Goal: Manage account settings

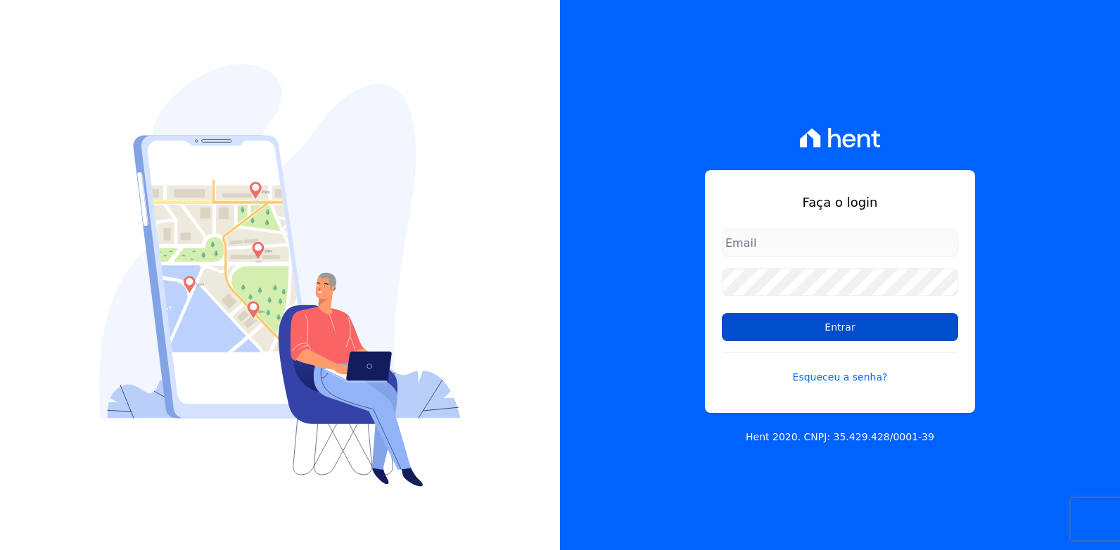
type input "vyviane.martinsgruporei@gmail.com"
click at [789, 334] on input "Entrar" at bounding box center [840, 327] width 236 height 28
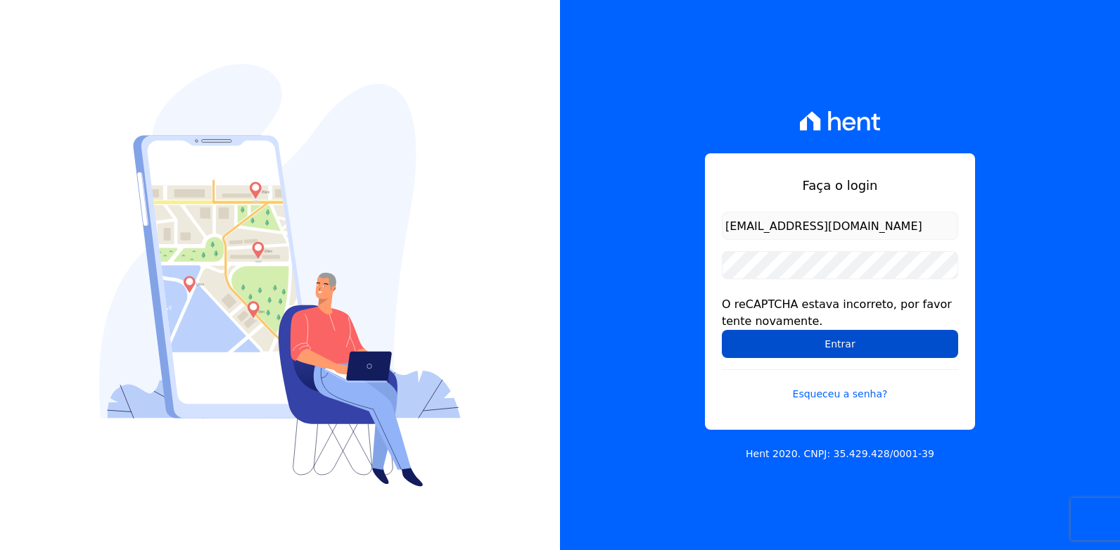
click at [816, 343] on input "Entrar" at bounding box center [840, 344] width 236 height 28
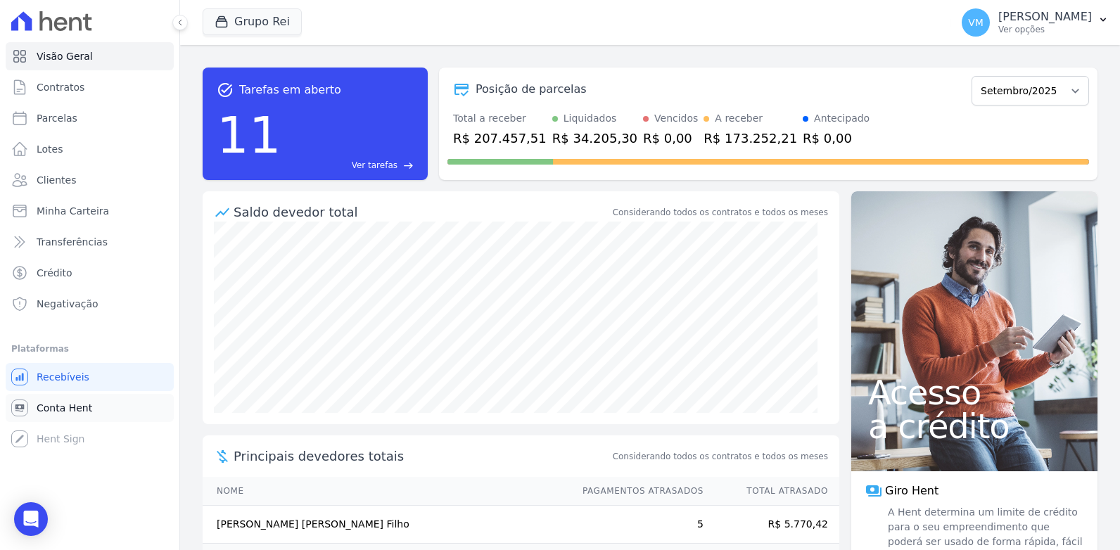
click at [59, 409] on span "Conta Hent" at bounding box center [65, 408] width 56 height 14
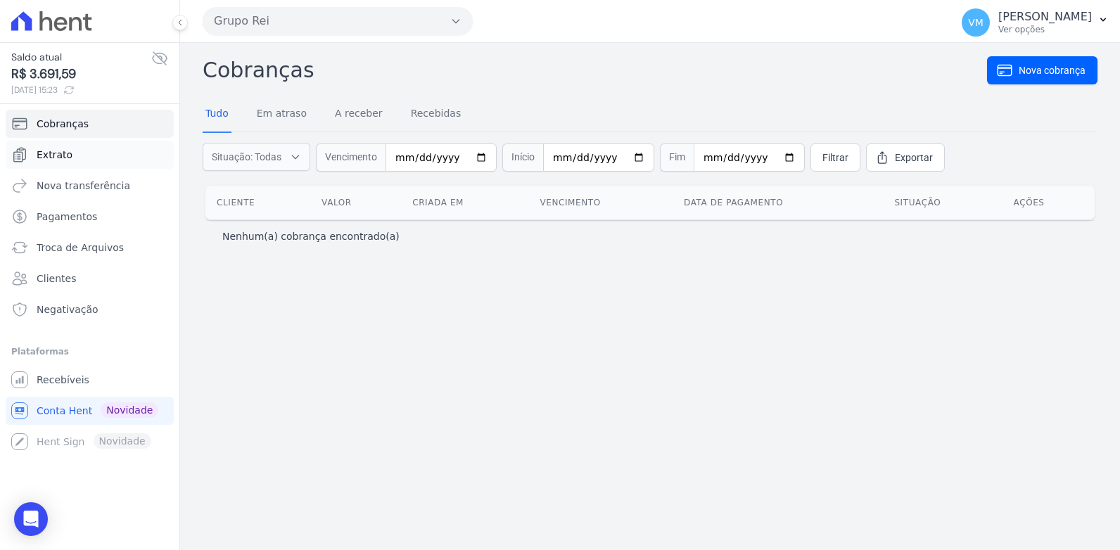
click at [51, 163] on link "Extrato" at bounding box center [90, 155] width 168 height 28
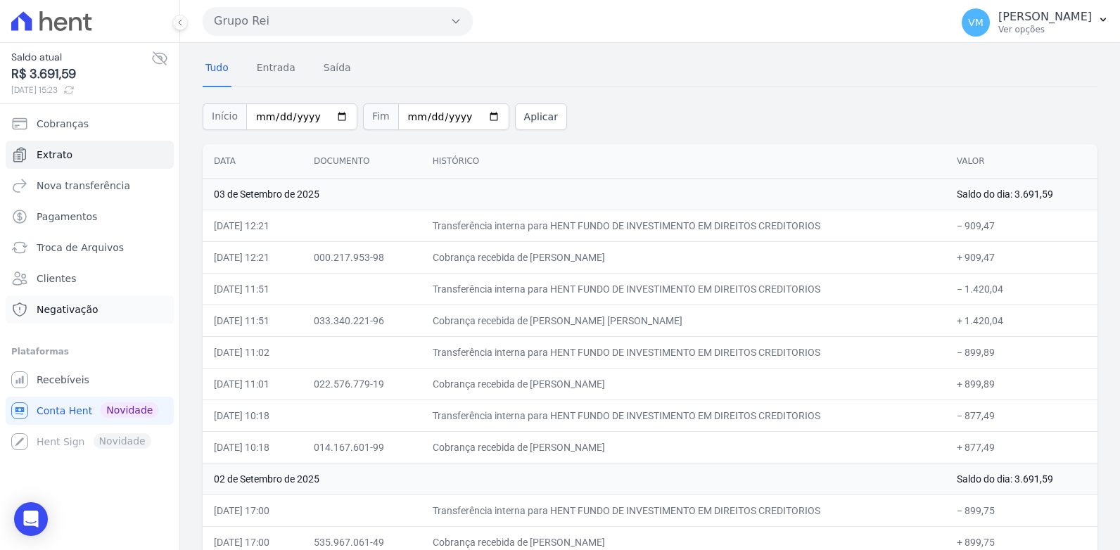
scroll to position [70, 0]
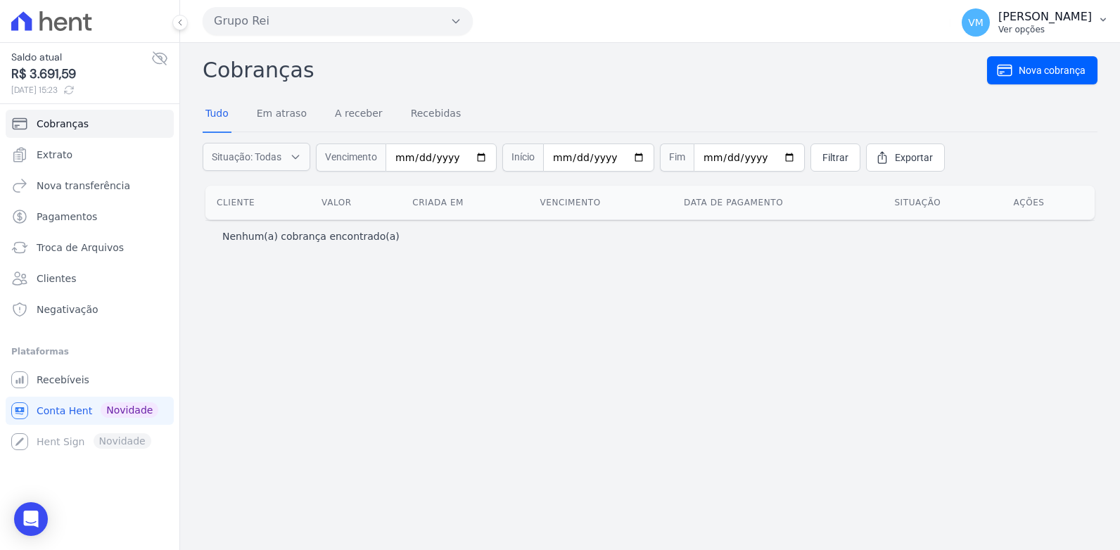
click at [1025, 24] on p "Ver opções" at bounding box center [1045, 29] width 94 height 11
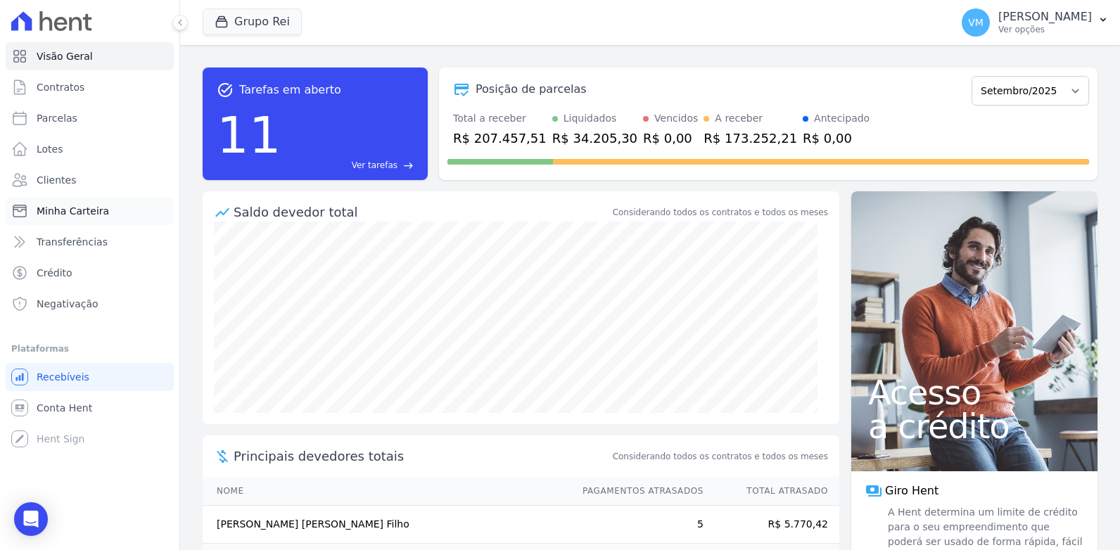
click at [47, 210] on span "Minha Carteira" at bounding box center [73, 211] width 72 height 14
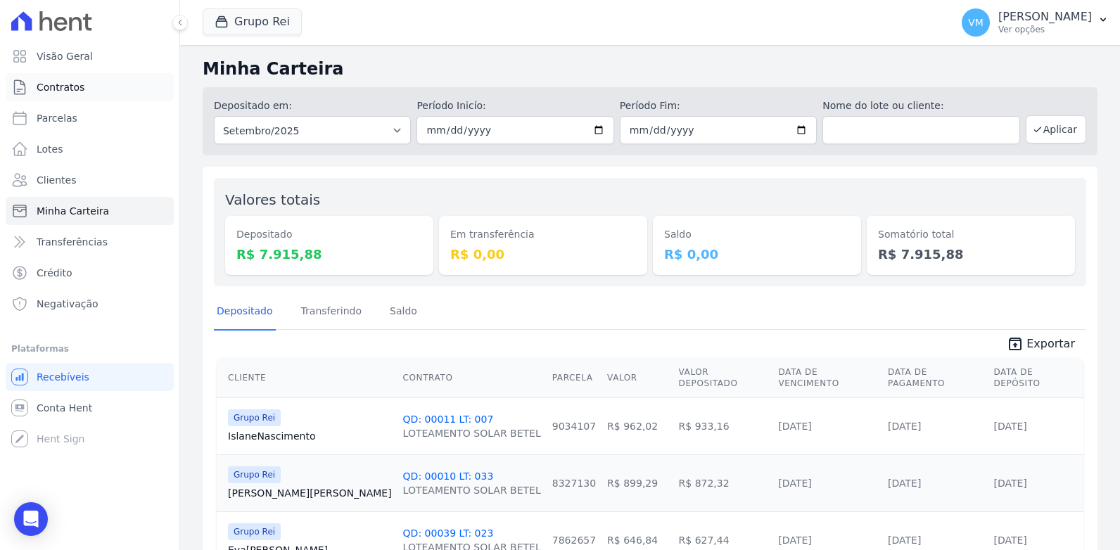
click at [51, 84] on span "Contratos" at bounding box center [61, 87] width 48 height 14
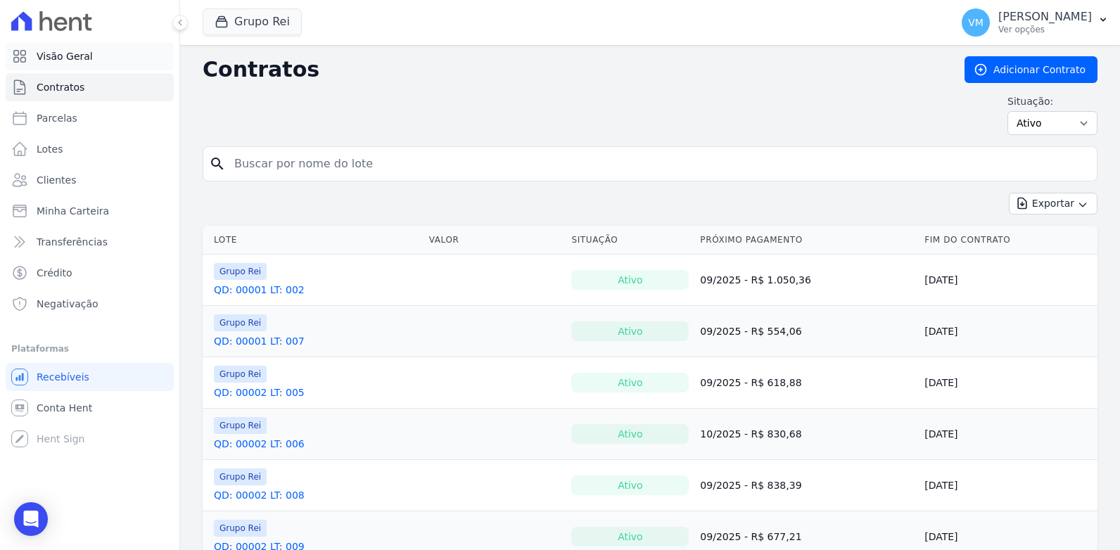
click at [49, 53] on span "Visão Geral" at bounding box center [65, 56] width 56 height 14
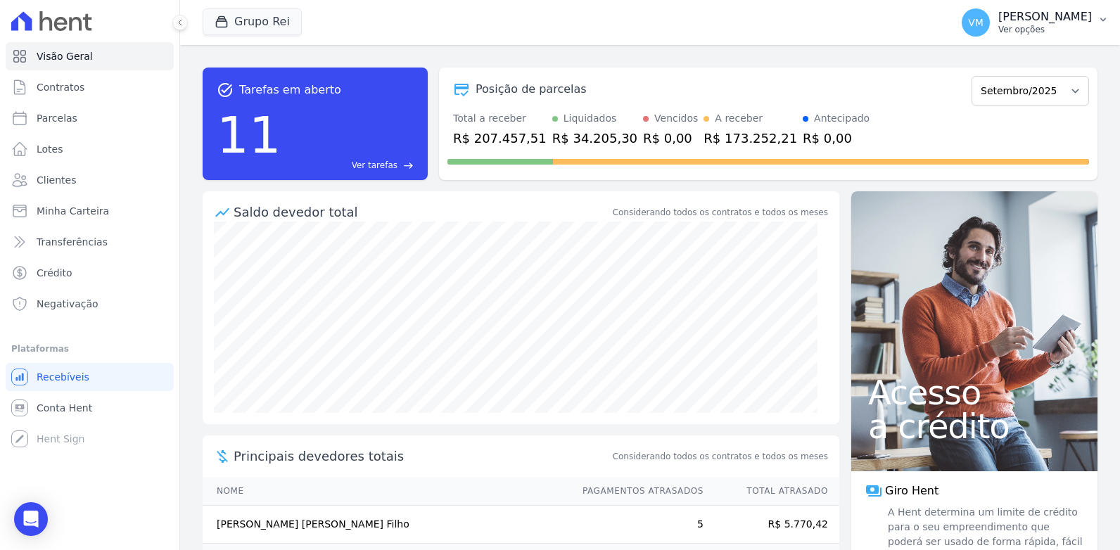
click at [1041, 23] on p "[PERSON_NAME]" at bounding box center [1045, 17] width 94 height 14
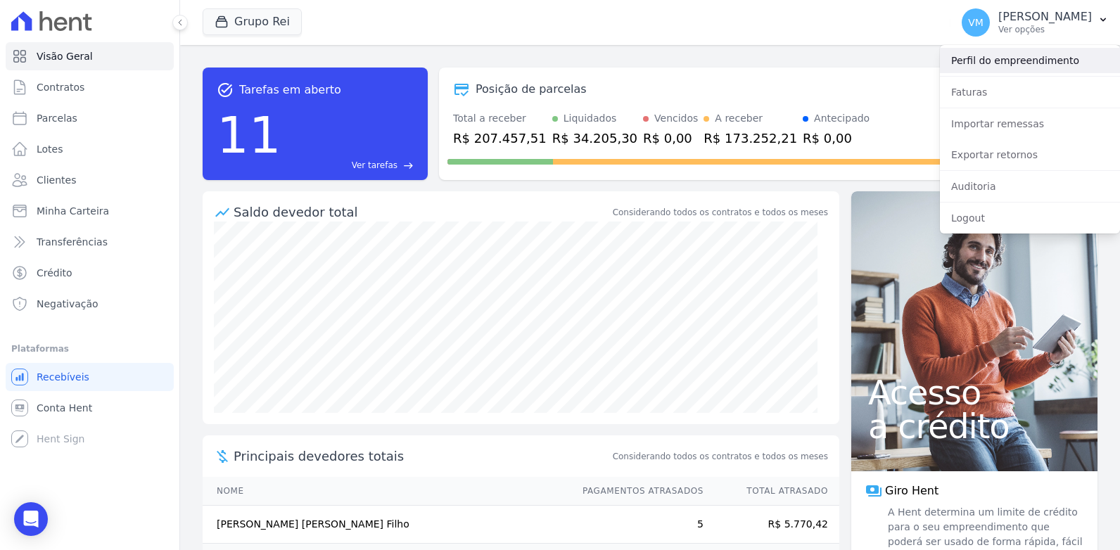
click at [981, 61] on link "Perfil do empreendimento" at bounding box center [1030, 60] width 180 height 25
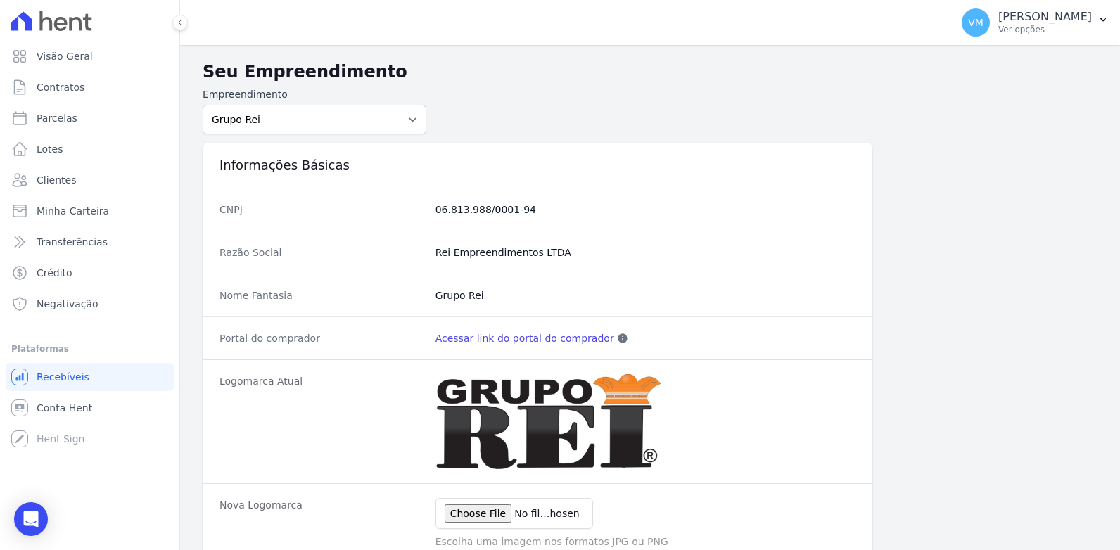
click at [520, 94] on form "Empreendimento Grupo Rei" at bounding box center [650, 110] width 895 height 47
